Goal: Task Accomplishment & Management: Use online tool/utility

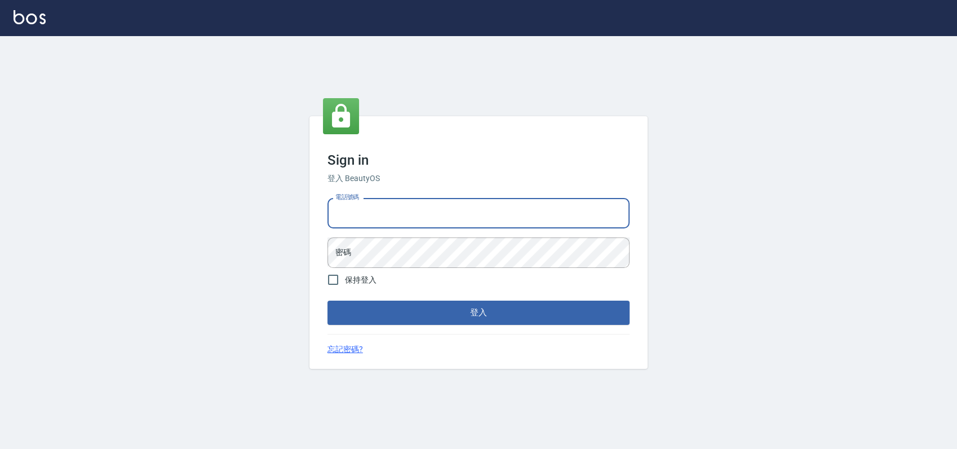
click at [559, 203] on input "電話號碼" at bounding box center [478, 213] width 302 height 30
type input "0989886729"
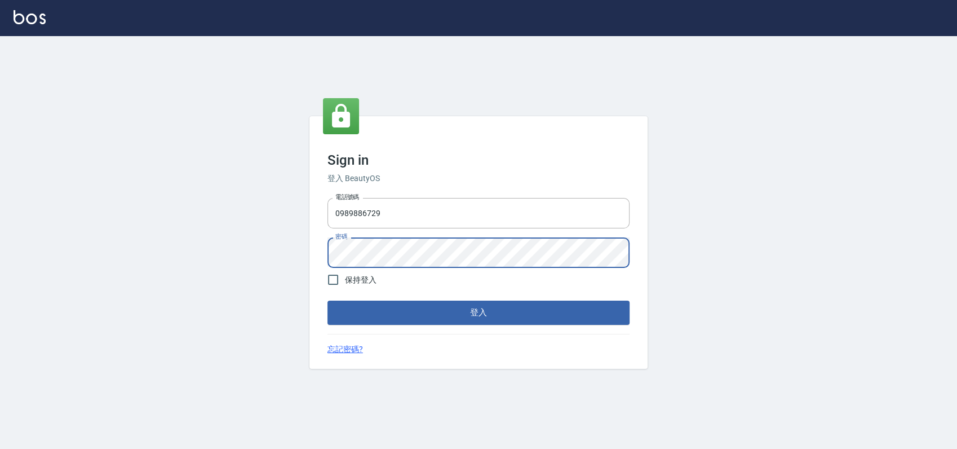
click at [327, 300] on button "登入" at bounding box center [478, 312] width 302 height 24
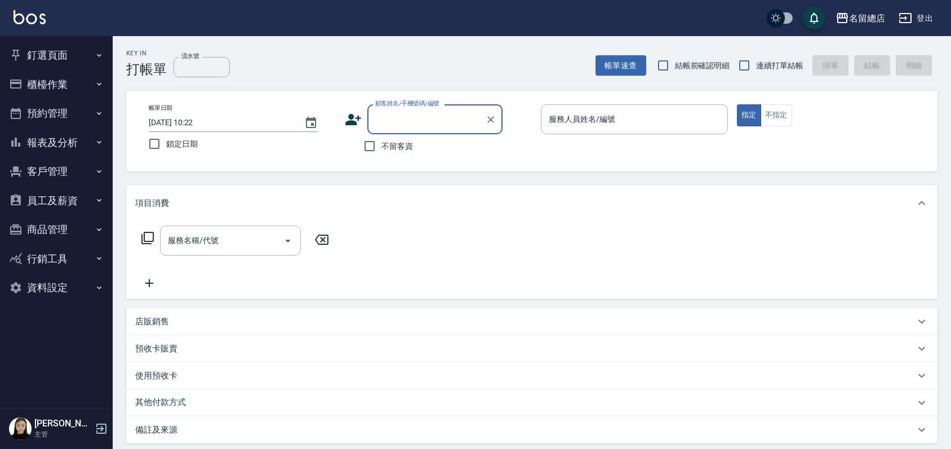
click at [41, 193] on button "員工及薪資" at bounding box center [57, 200] width 104 height 29
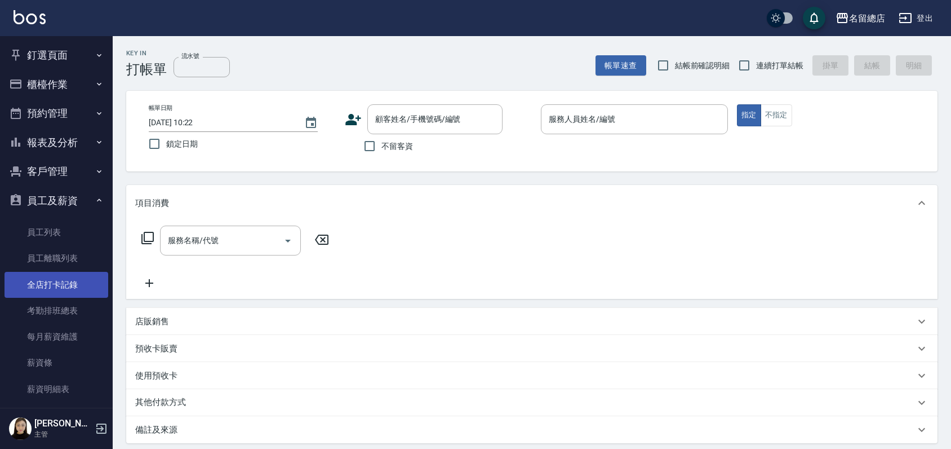
click at [68, 280] on link "全店打卡記錄" at bounding box center [57, 285] width 104 height 26
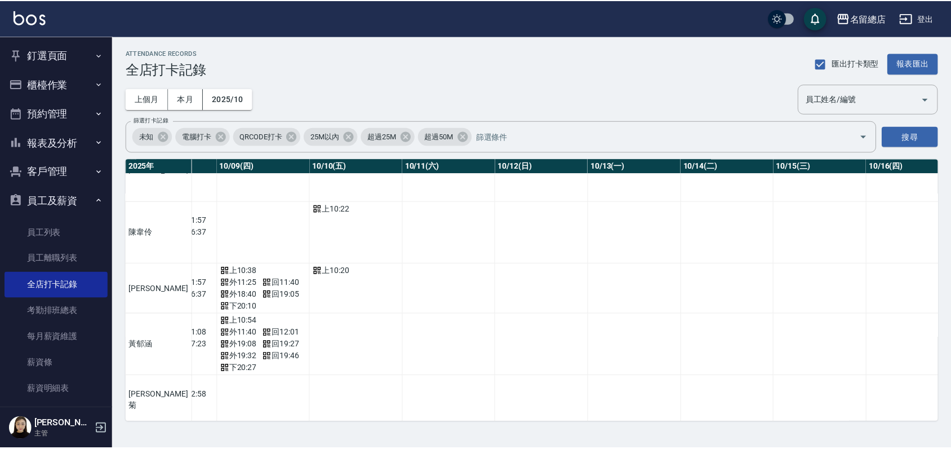
scroll to position [1037, 856]
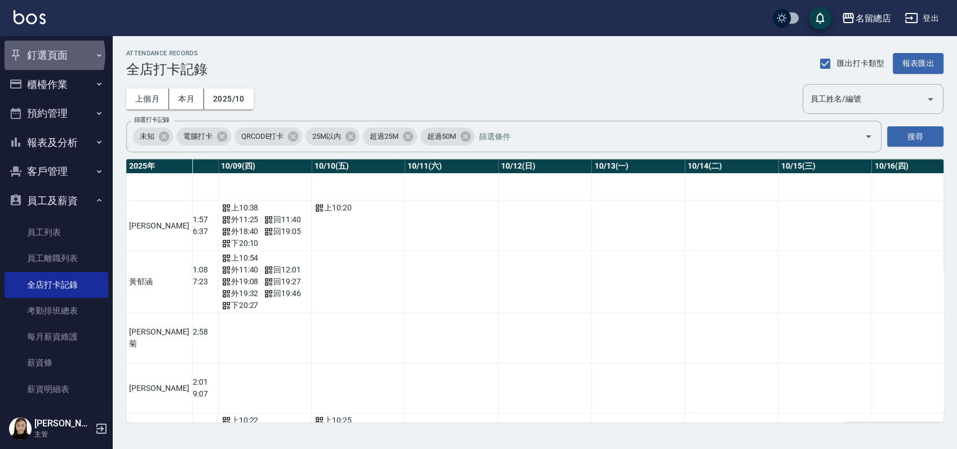
click at [45, 55] on button "釘選頁面" at bounding box center [57, 55] width 104 height 29
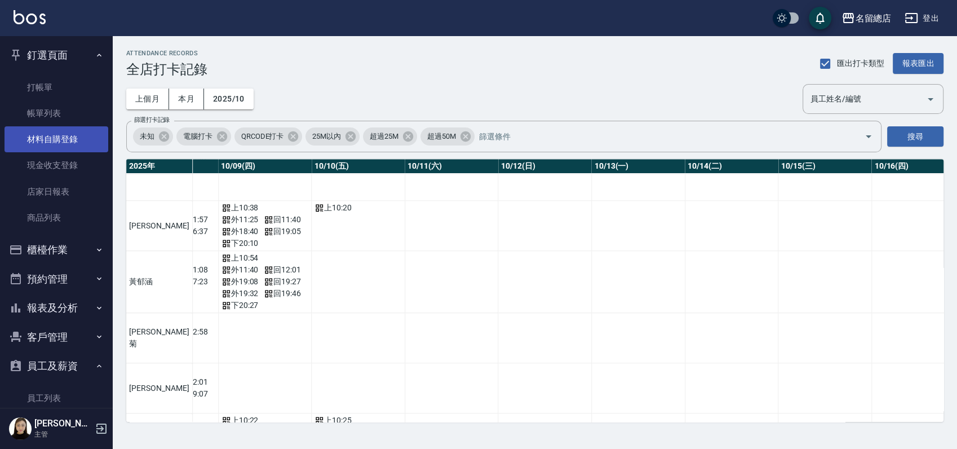
click at [68, 140] on link "材料自購登錄" at bounding box center [57, 139] width 104 height 26
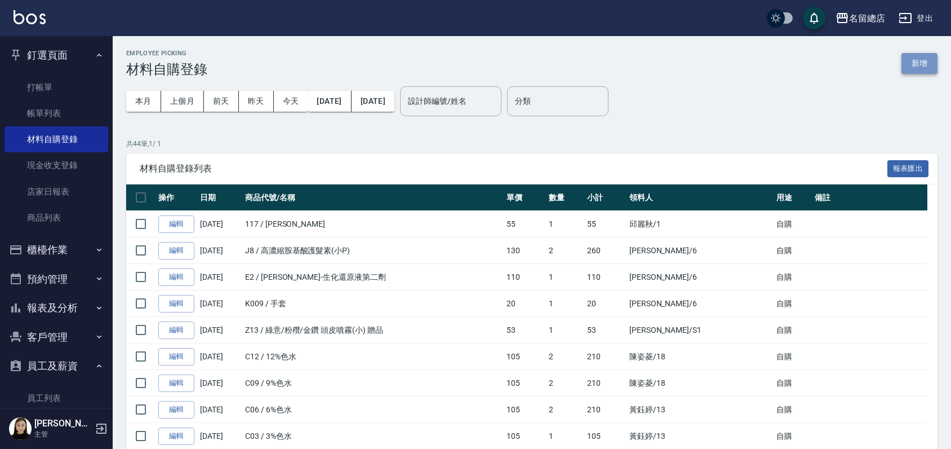
click at [917, 59] on button "新增" at bounding box center [920, 63] width 36 height 21
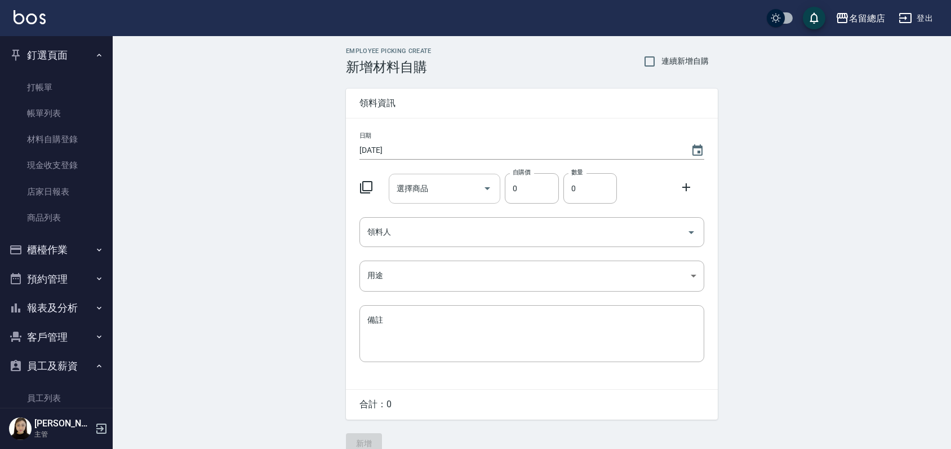
click at [423, 183] on div "選擇商品 選擇商品" at bounding box center [445, 189] width 112 height 30
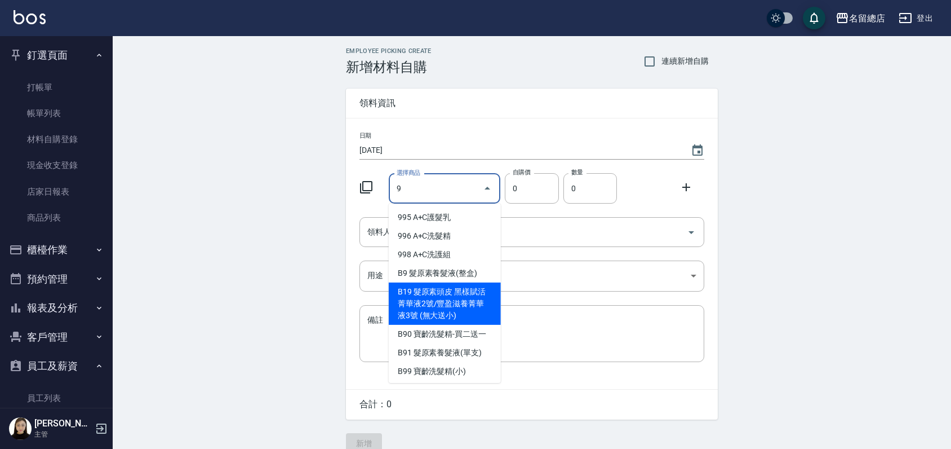
scroll to position [125, 0]
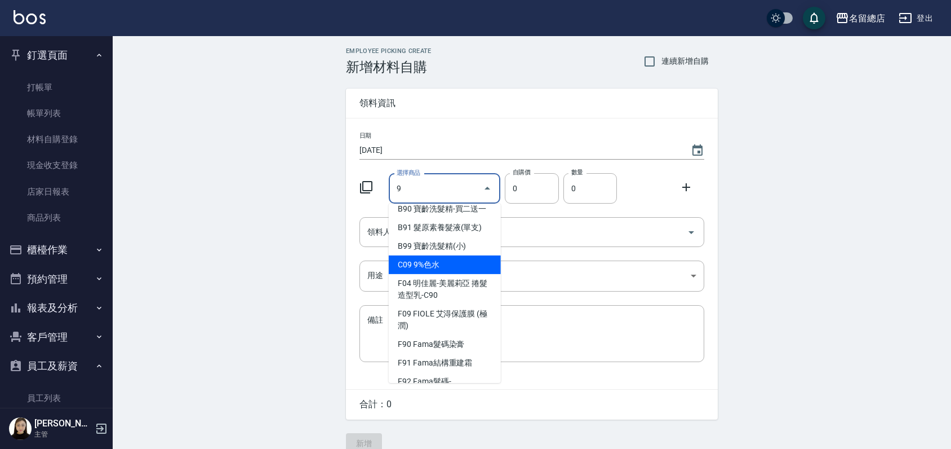
click at [440, 274] on li "C09 9%色水" at bounding box center [445, 264] width 112 height 19
type input "9%色水"
type input "105"
type input "1"
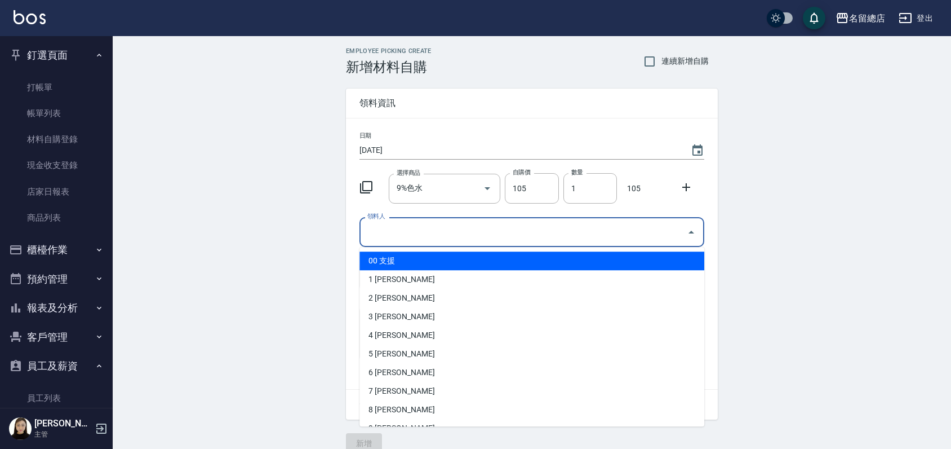
click at [448, 233] on input "領料人" at bounding box center [524, 232] width 318 height 20
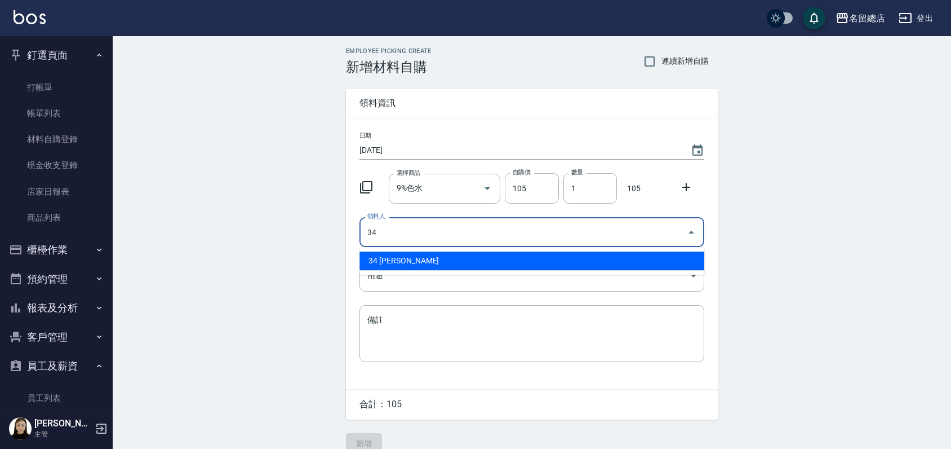
type input "34 [PERSON_NAME]"
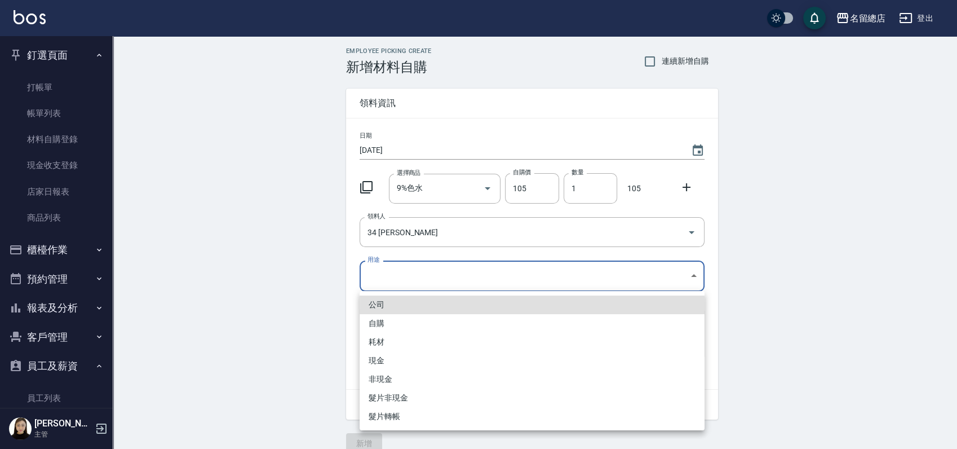
click at [423, 274] on body "名留總店 登出 釘選頁面 打帳單 帳單列表 材料自購登錄 現金收支登錄 店家日報表 商品列表 櫃檯作業 打帳單 帳單列表 掛單列表 營業儀表板 現金收支登錄 …" at bounding box center [478, 232] width 957 height 464
click at [401, 321] on li "自購" at bounding box center [532, 323] width 345 height 19
type input "自購"
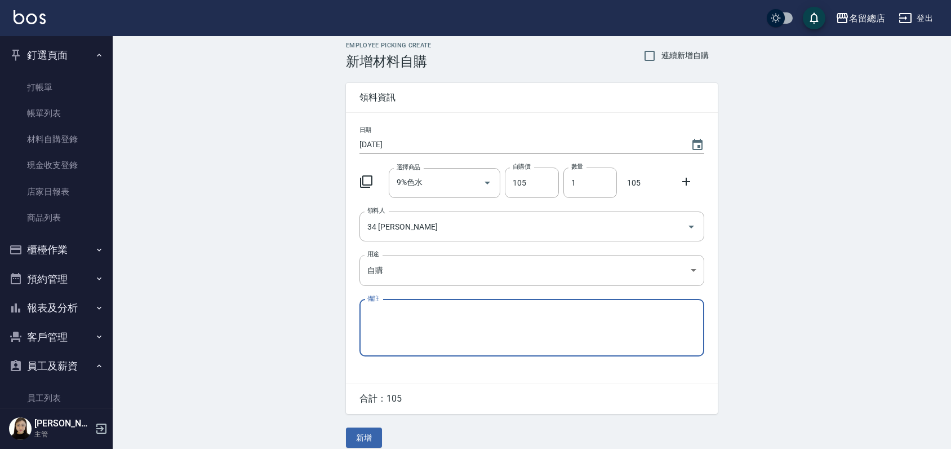
scroll to position [17, 0]
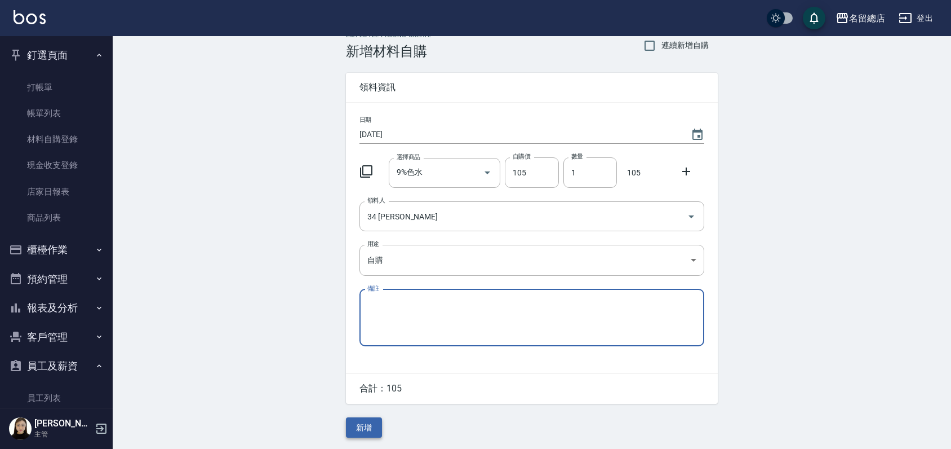
click at [353, 424] on button "新增" at bounding box center [364, 427] width 36 height 21
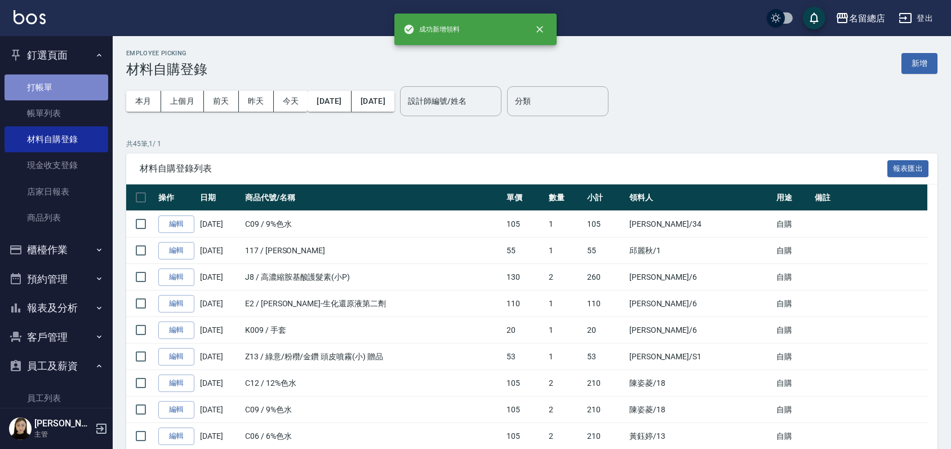
click at [72, 81] on link "打帳單" at bounding box center [57, 87] width 104 height 26
